Goal: Information Seeking & Learning: Learn about a topic

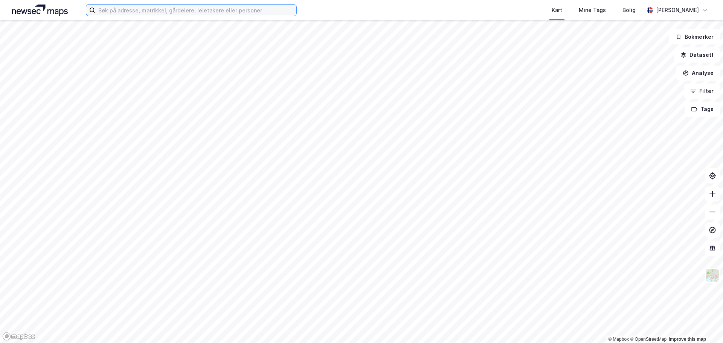
click at [202, 14] on input at bounding box center [195, 10] width 201 height 11
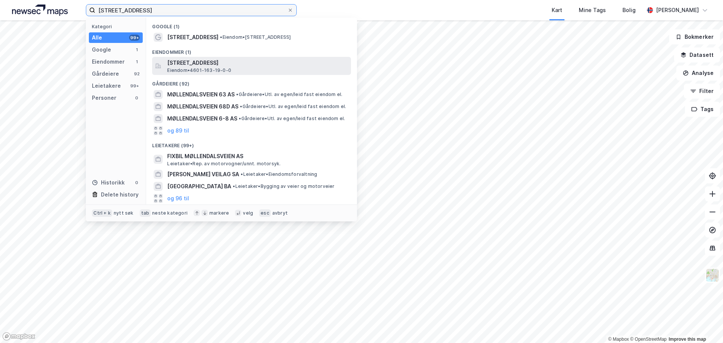
type input "[STREET_ADDRESS]"
click at [227, 64] on span "[STREET_ADDRESS]" at bounding box center [257, 62] width 181 height 9
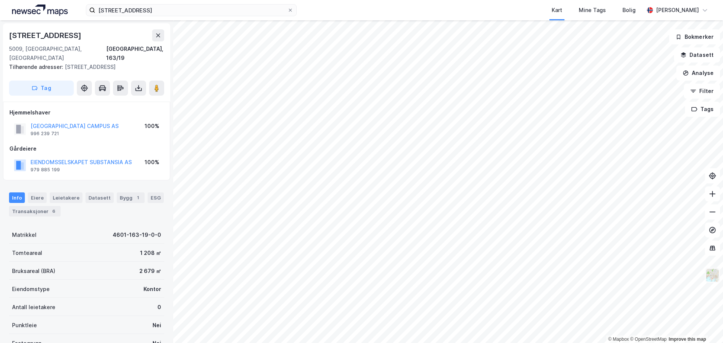
click at [712, 272] on img at bounding box center [713, 275] width 14 height 14
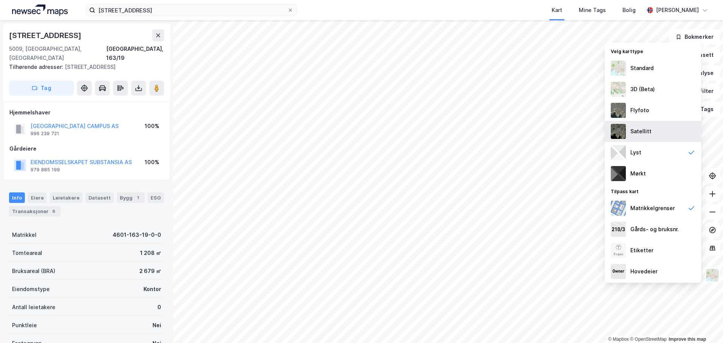
click at [639, 128] on div "Satellitt" at bounding box center [641, 131] width 21 height 9
click at [293, 9] on span at bounding box center [290, 10] width 6 height 6
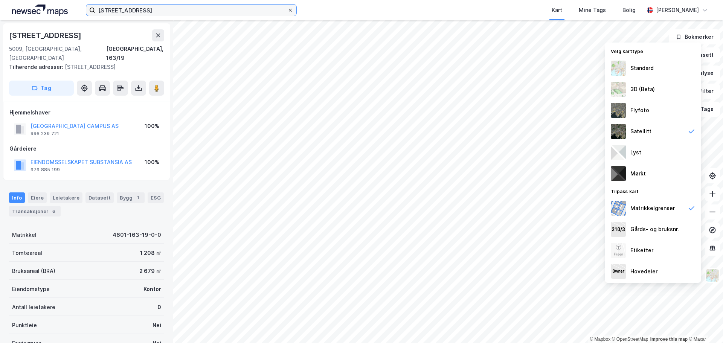
click at [287, 9] on input "[STREET_ADDRESS]" at bounding box center [191, 10] width 192 height 11
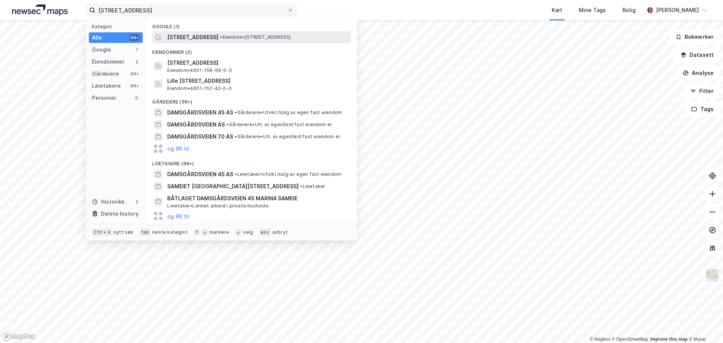
click at [222, 35] on span "•" at bounding box center [221, 37] width 2 height 6
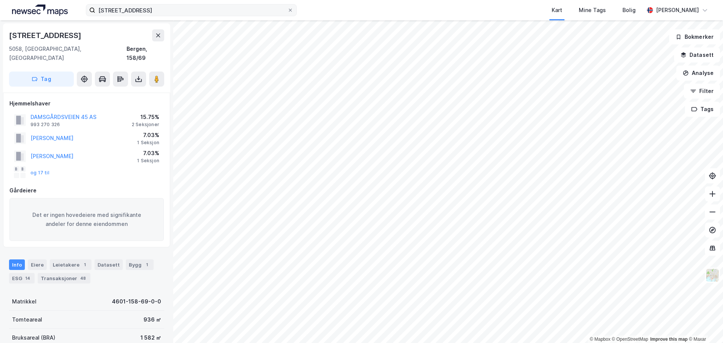
scroll to position [2, 0]
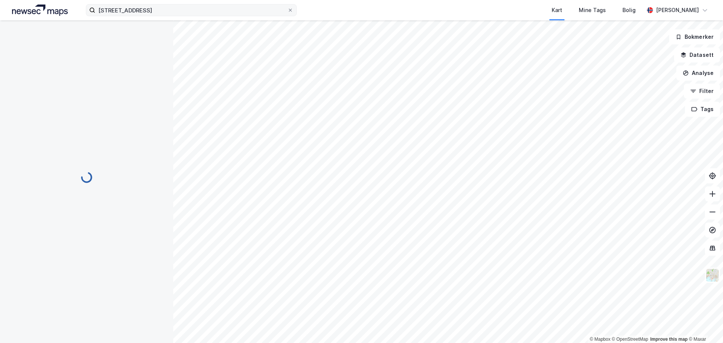
scroll to position [2, 0]
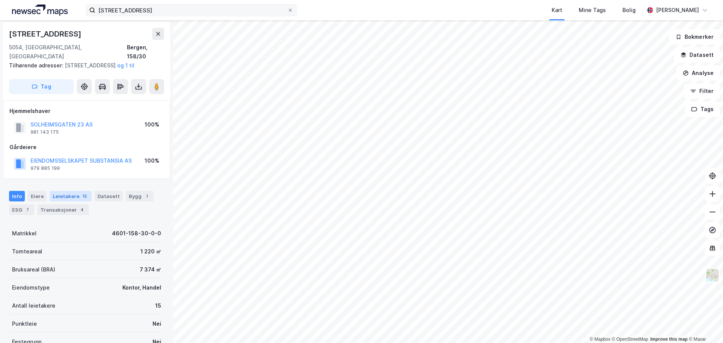
click at [72, 196] on div "Leietakere 15" at bounding box center [71, 196] width 42 height 11
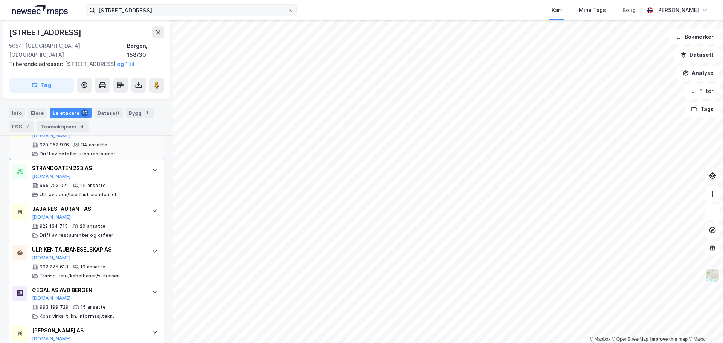
scroll to position [292, 0]
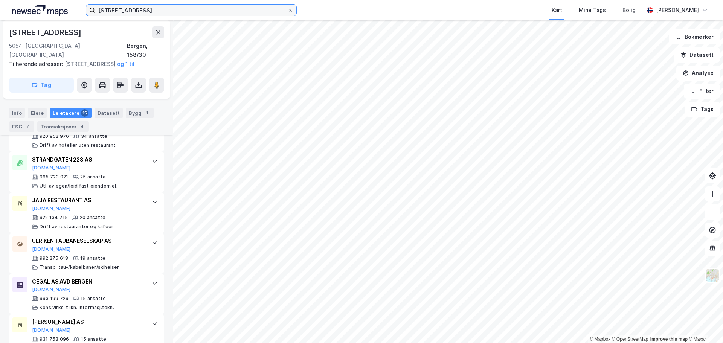
click at [231, 5] on input "[STREET_ADDRESS]" at bounding box center [191, 10] width 192 height 11
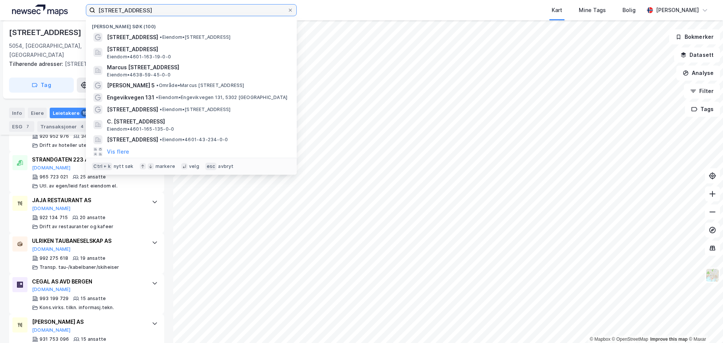
click at [231, 5] on input "[STREET_ADDRESS]" at bounding box center [191, 10] width 192 height 11
paste input "[GEOGRAPHIC_DATA] 66-68"
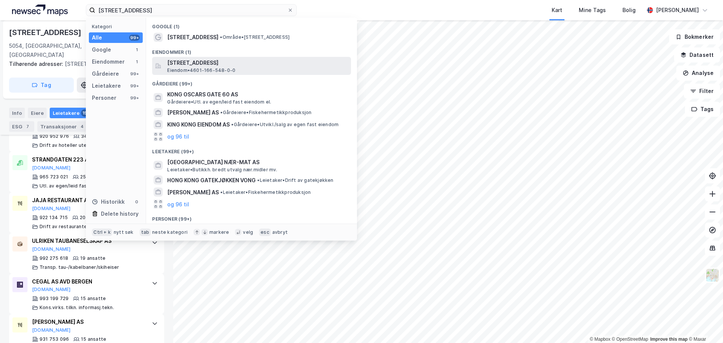
click at [259, 63] on span "[STREET_ADDRESS]" at bounding box center [257, 62] width 181 height 9
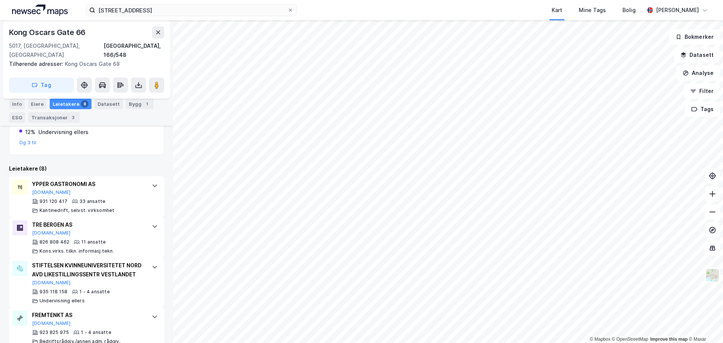
scroll to position [75, 0]
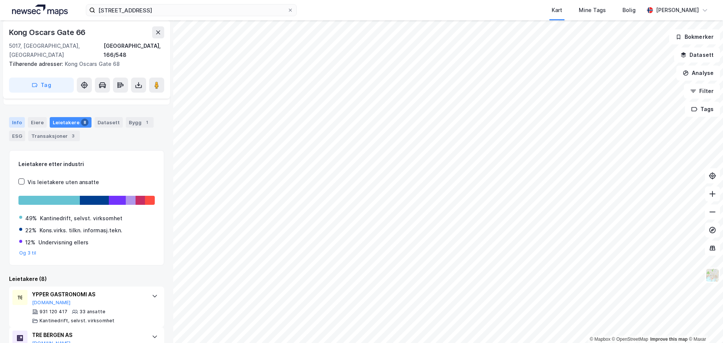
click at [21, 117] on div "Info" at bounding box center [17, 122] width 16 height 11
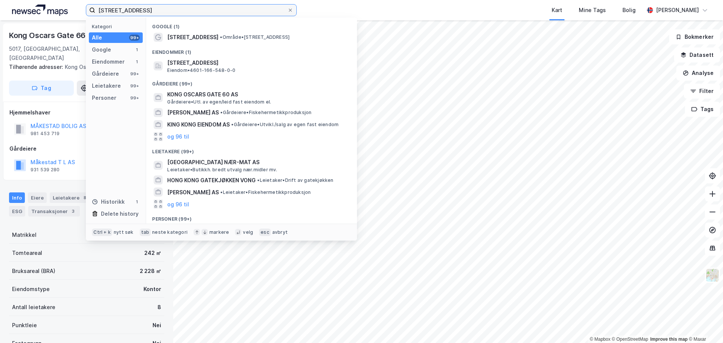
click at [168, 12] on input "[STREET_ADDRESS]" at bounding box center [191, 10] width 192 height 11
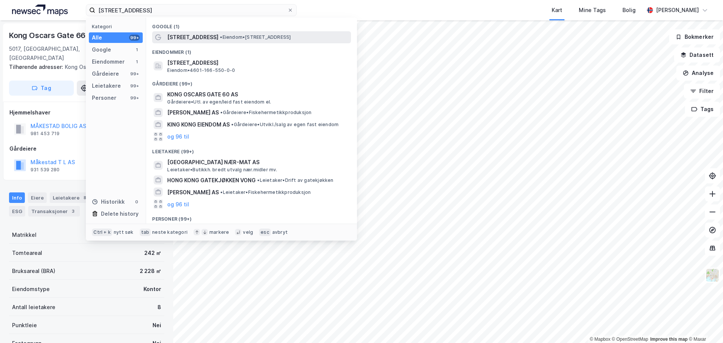
click at [195, 35] on span "[STREET_ADDRESS]" at bounding box center [192, 37] width 51 height 9
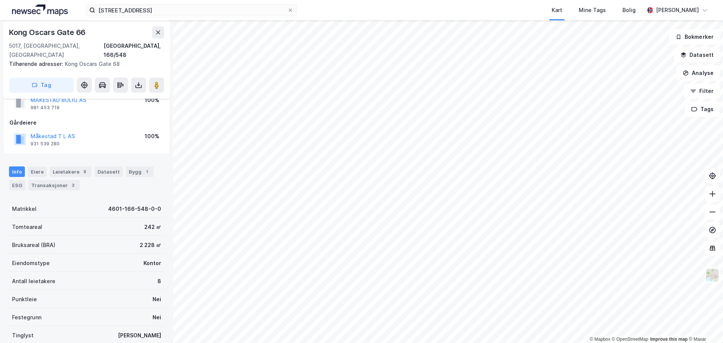
scroll to position [38, 0]
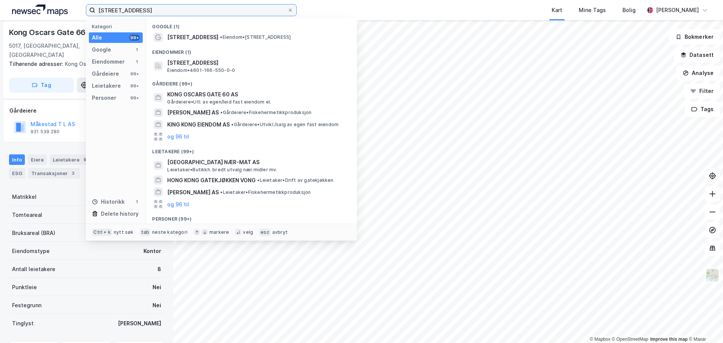
drag, startPoint x: 171, startPoint y: 12, endPoint x: 44, endPoint y: 6, distance: 127.9
click at [44, 6] on div "[STREET_ADDRESS] Kategori Alle 99+ Google 1 Eiendommer 1 Gårdeiere 99+ Leietake…" at bounding box center [361, 10] width 723 height 20
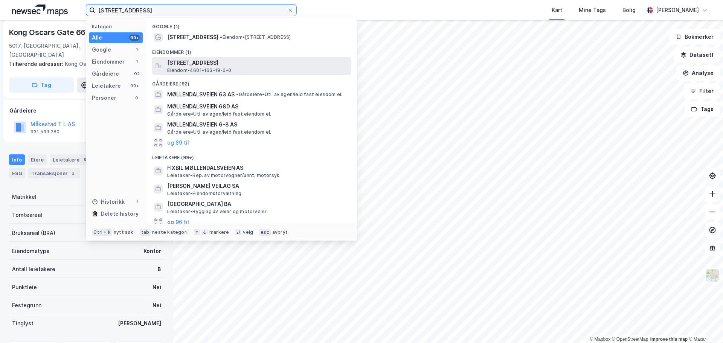
type input "[STREET_ADDRESS]"
click at [221, 66] on span "[STREET_ADDRESS]" at bounding box center [257, 62] width 181 height 9
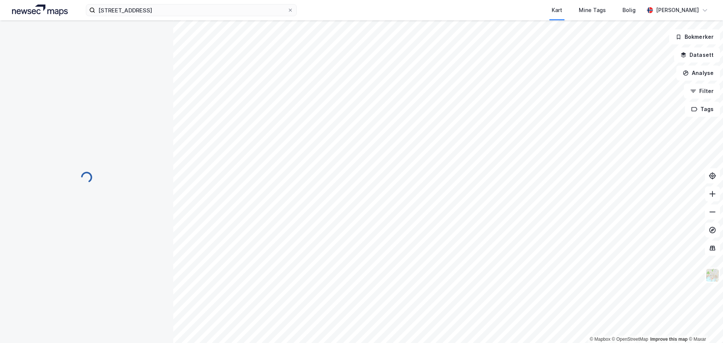
scroll to position [38, 0]
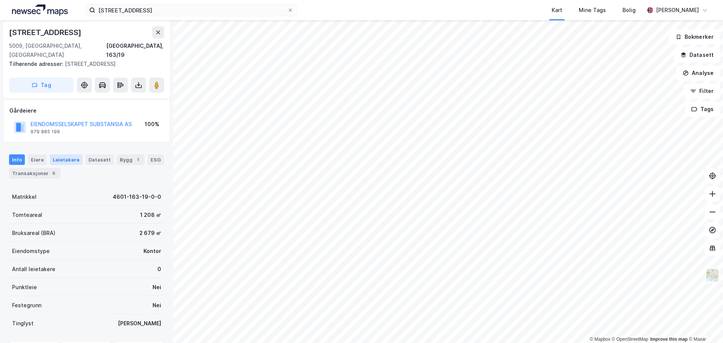
click at [59, 154] on div "Leietakere" at bounding box center [66, 159] width 33 height 11
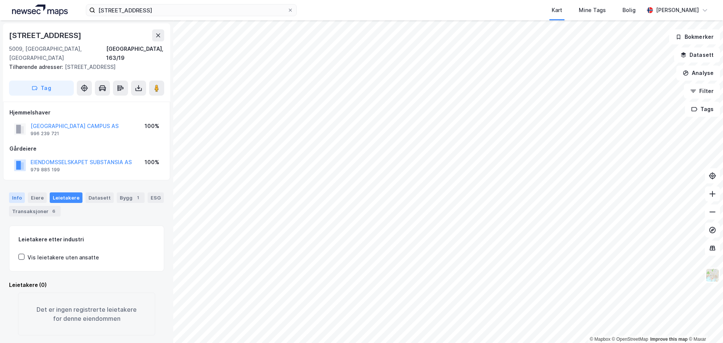
click at [20, 193] on div "Info" at bounding box center [17, 198] width 16 height 11
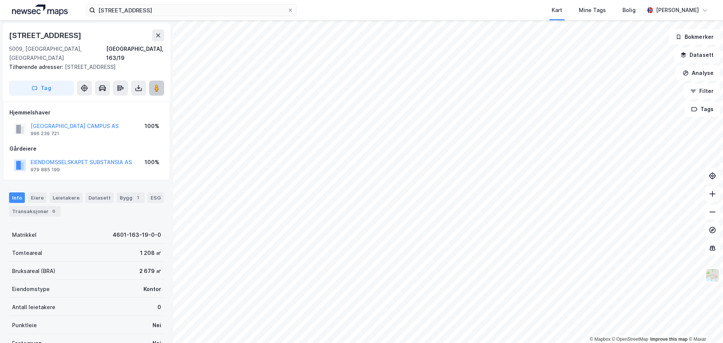
click at [154, 81] on button at bounding box center [156, 88] width 15 height 15
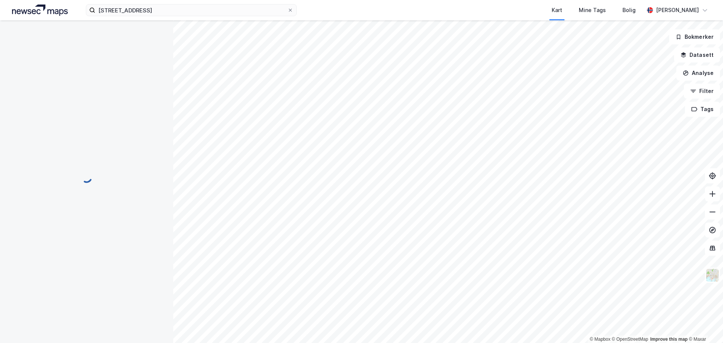
scroll to position [0, 0]
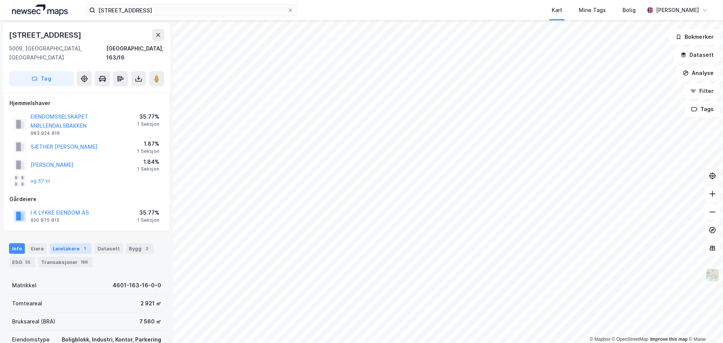
click at [61, 243] on div "Leietakere 1" at bounding box center [71, 248] width 42 height 11
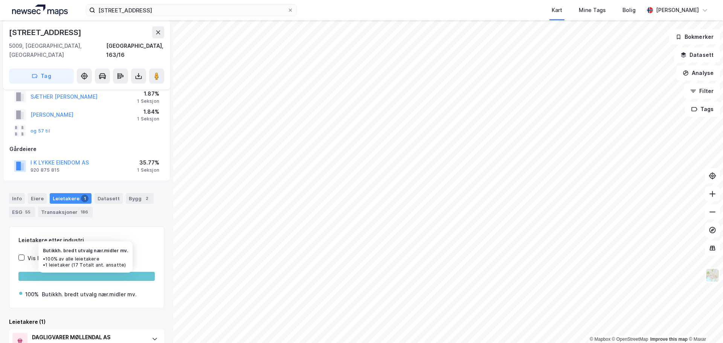
scroll to position [37, 0]
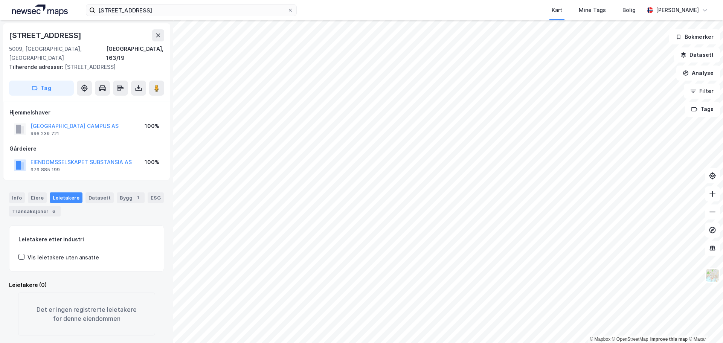
scroll to position [2, 0]
click at [163, 79] on button at bounding box center [156, 86] width 15 height 15
